Goal: Communication & Community: Participate in discussion

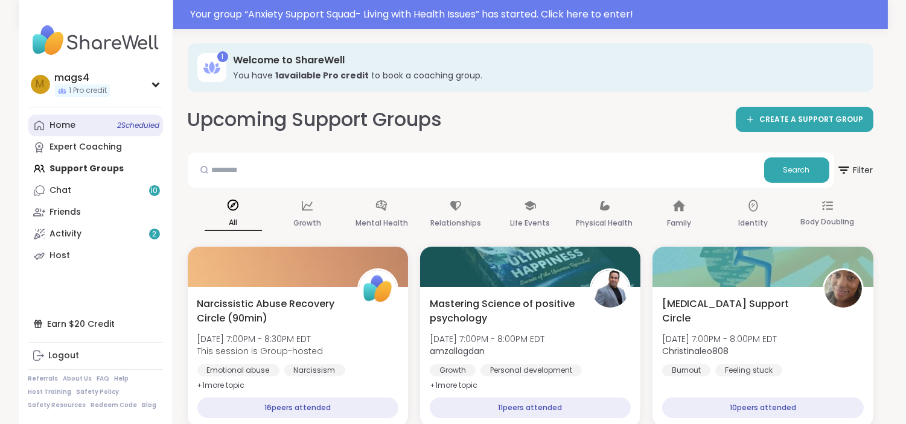
click at [57, 129] on div "Home 2 Scheduled" at bounding box center [63, 126] width 26 height 12
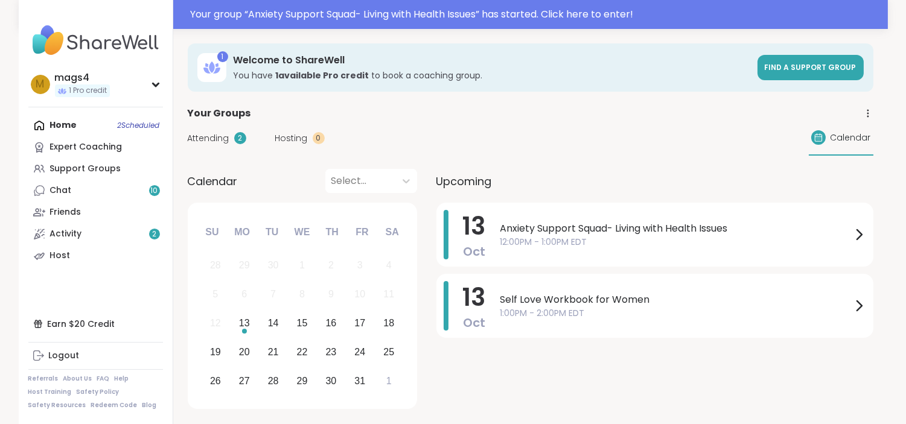
click at [57, 129] on div "Home 2 Scheduled Expert Coaching Support Groups Chat 10 Friends Activity 2 Host" at bounding box center [95, 191] width 135 height 152
click at [654, 233] on span "Anxiety Support Squad- Living with Health Issues" at bounding box center [675, 229] width 351 height 14
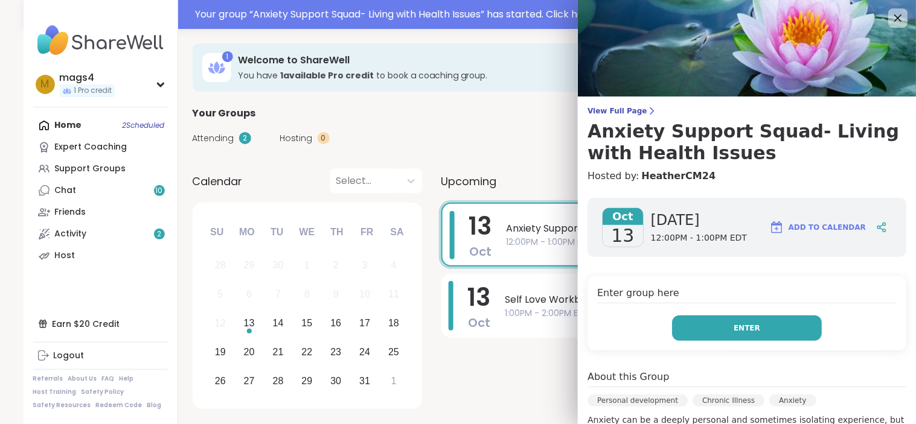
click at [755, 319] on button "Enter" at bounding box center [747, 328] width 150 height 25
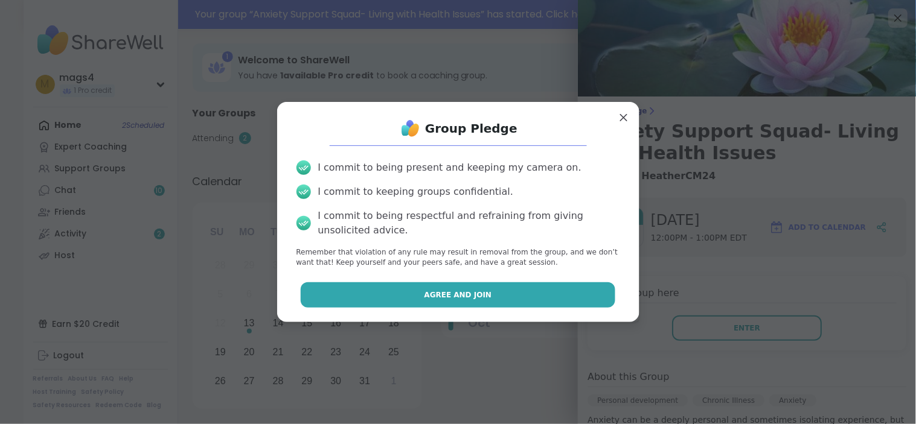
click at [456, 305] on button "Agree and Join" at bounding box center [458, 295] width 315 height 25
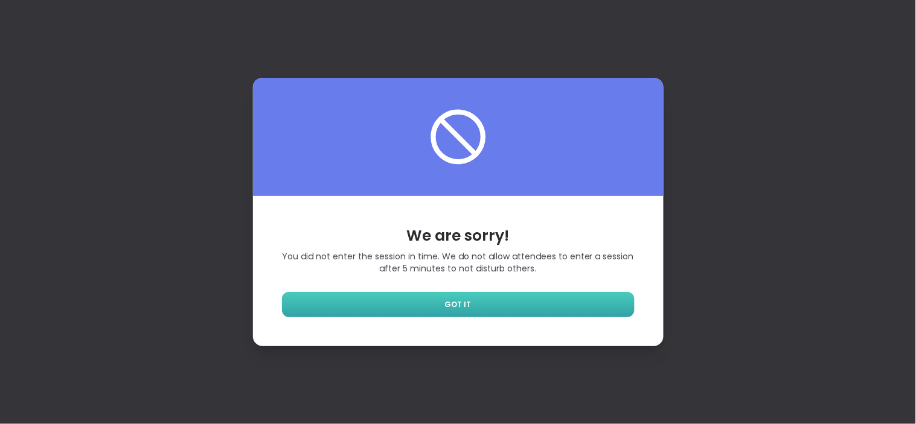
click at [485, 302] on link "GOT IT" at bounding box center [458, 304] width 353 height 25
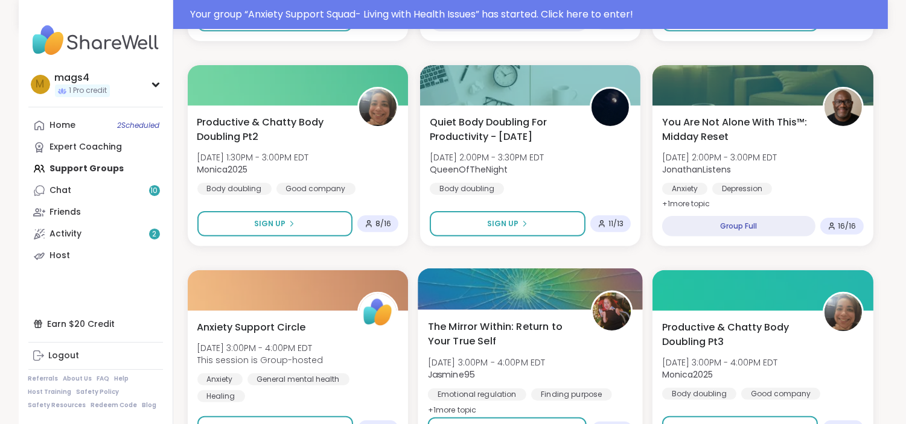
scroll to position [797, 0]
